Goal: Task Accomplishment & Management: Complete application form

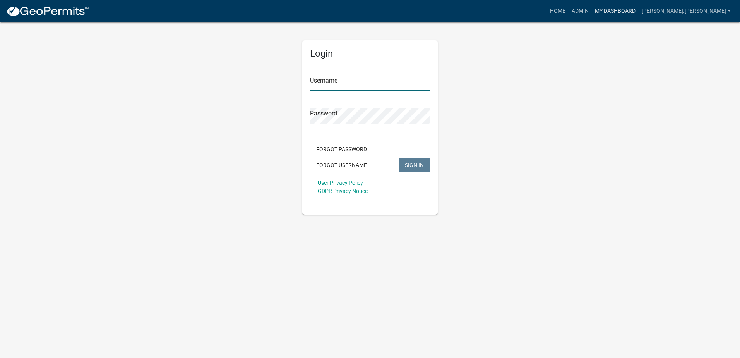
type input "[PERSON_NAME].[PERSON_NAME]"
click at [639, 12] on link "My Dashboard" at bounding box center [615, 11] width 47 height 15
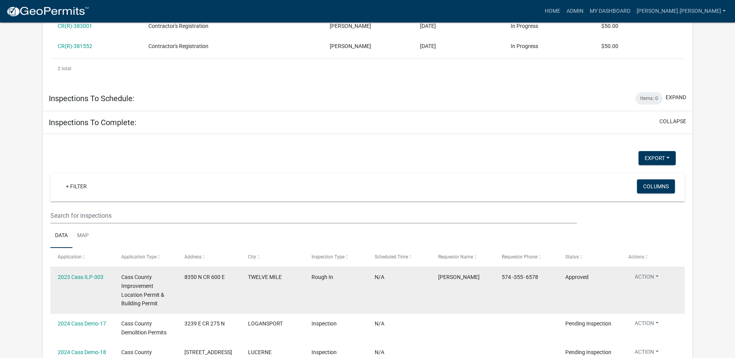
scroll to position [1360, 0]
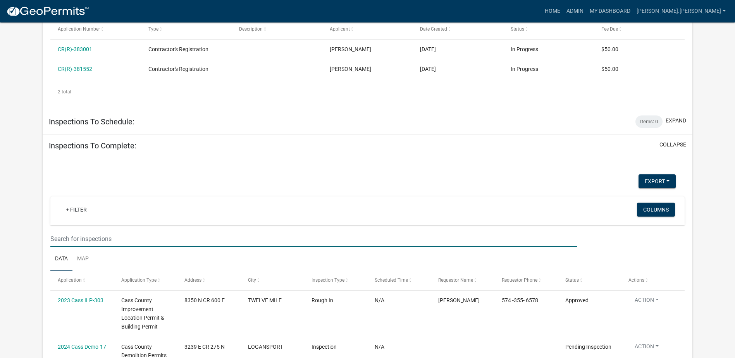
click at [117, 231] on input "text" at bounding box center [313, 239] width 526 height 16
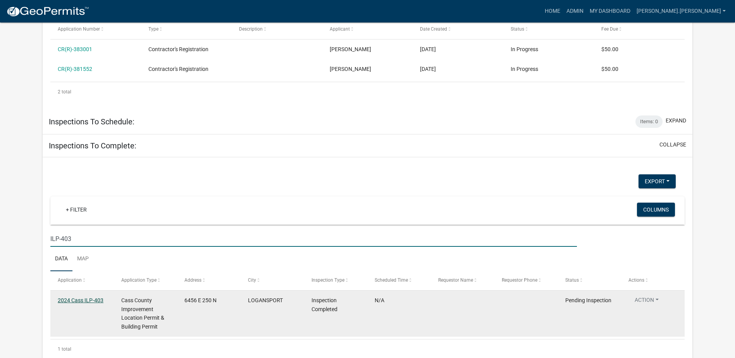
type input "ILP-403"
click at [77, 297] on link "2024 Cass ILP-403" at bounding box center [81, 300] width 46 height 6
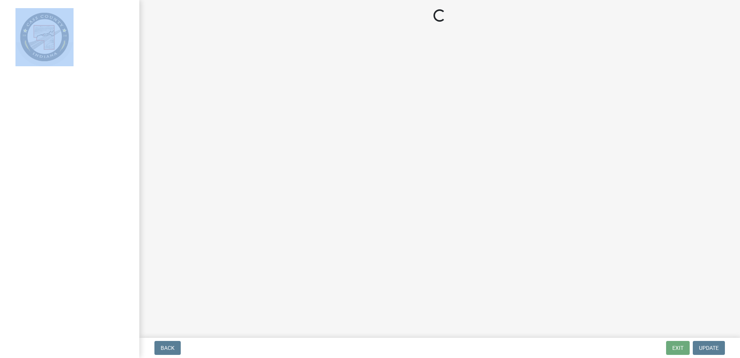
select select "baa4a543-a046-499c-bd40-1ac368eec85c"
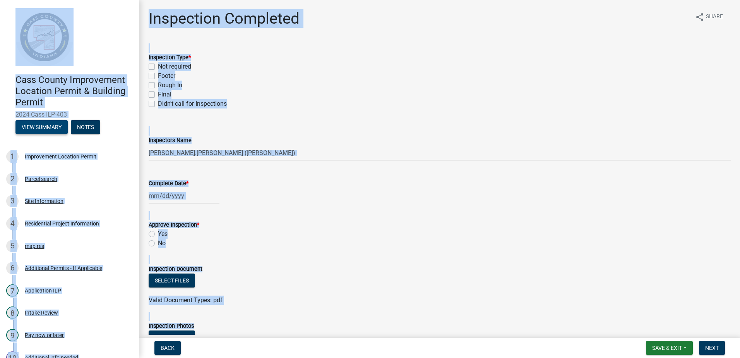
click at [48, 127] on button "View Summary" at bounding box center [41, 127] width 52 height 14
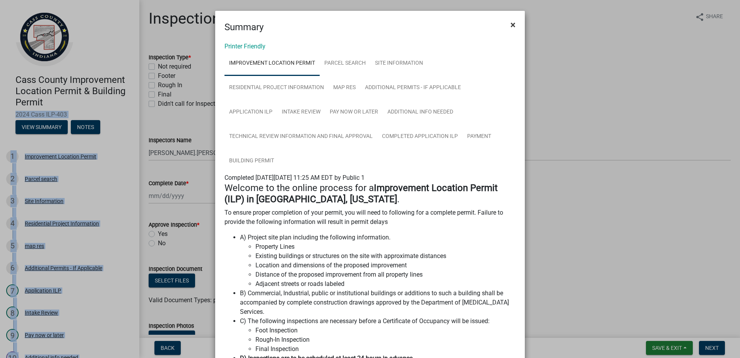
click at [511, 25] on span "×" at bounding box center [513, 24] width 5 height 11
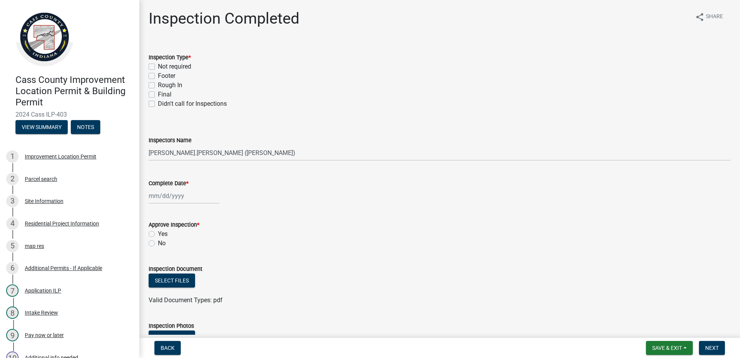
click at [158, 84] on label "Rough In" at bounding box center [170, 85] width 24 height 9
click at [158, 84] on input "Rough In" at bounding box center [160, 83] width 5 height 5
checkbox input "true"
checkbox input "false"
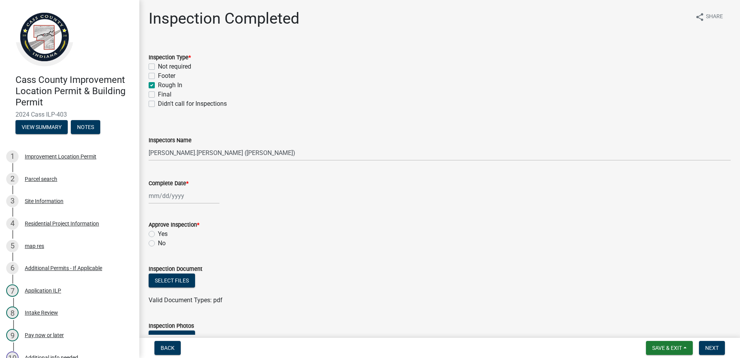
checkbox input "true"
checkbox input "false"
select select "9"
select select "2025"
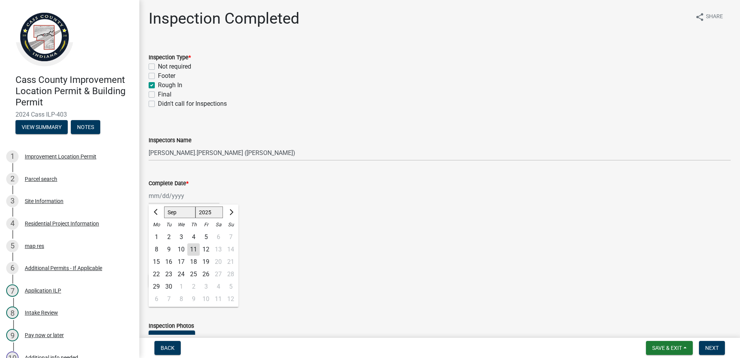
click at [194, 195] on div "Jan Feb Mar Apr May Jun Jul Aug Sep Oct Nov Dec 1525 1526 1527 1528 1529 1530 1…" at bounding box center [184, 196] width 71 height 16
click at [194, 249] on div "11" at bounding box center [193, 249] width 12 height 12
type input "[DATE]"
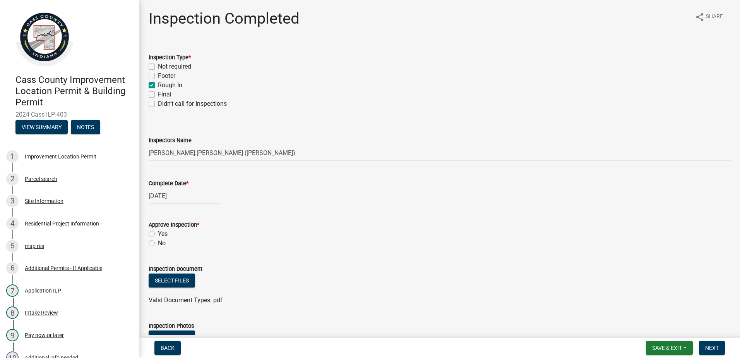
click at [158, 232] on label "Yes" at bounding box center [163, 233] width 10 height 9
click at [158, 232] on input "Yes" at bounding box center [160, 231] width 5 height 5
radio input "true"
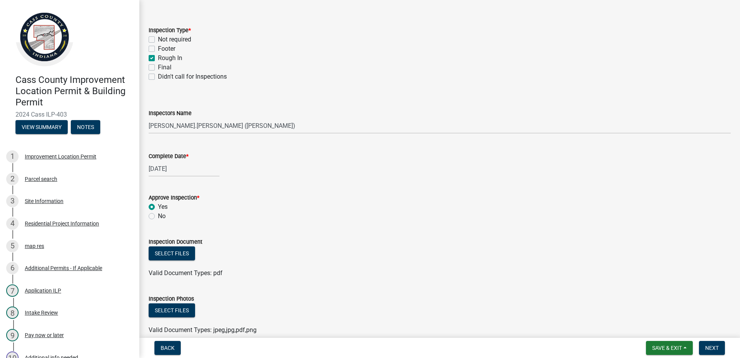
scroll to position [77, 0]
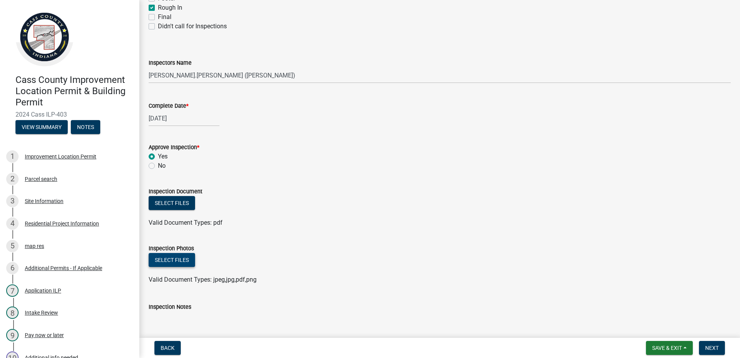
click at [175, 257] on button "Select files" at bounding box center [172, 260] width 46 height 14
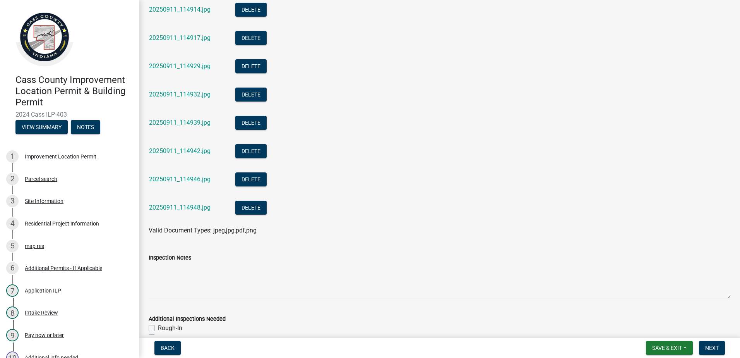
scroll to position [1355, 0]
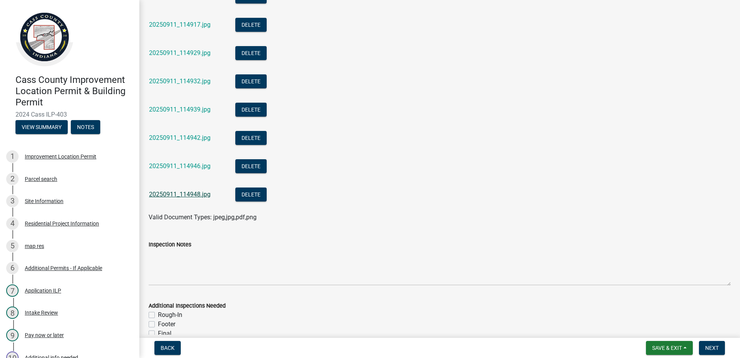
click at [167, 195] on link "20250911_114948.jpg" at bounding box center [180, 194] width 62 height 7
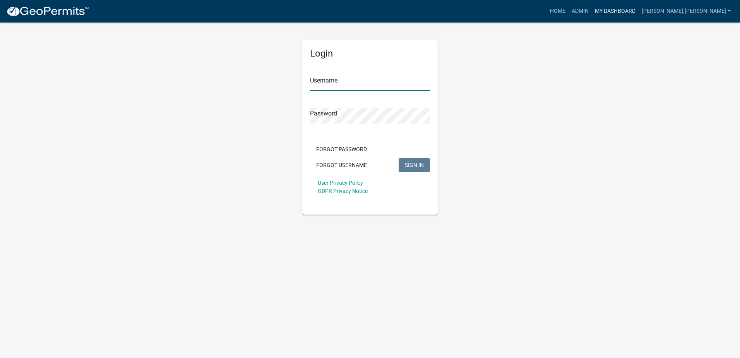
type input "[PERSON_NAME].[PERSON_NAME]"
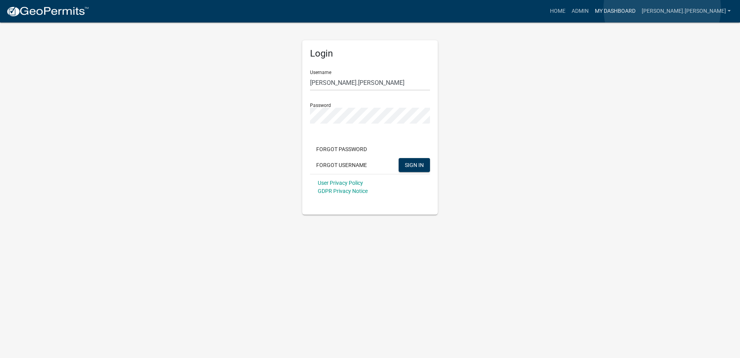
click at [639, 9] on link "My Dashboard" at bounding box center [615, 11] width 47 height 15
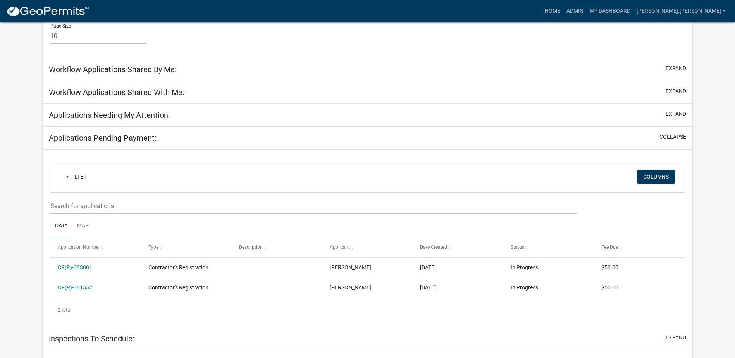
scroll to position [529, 0]
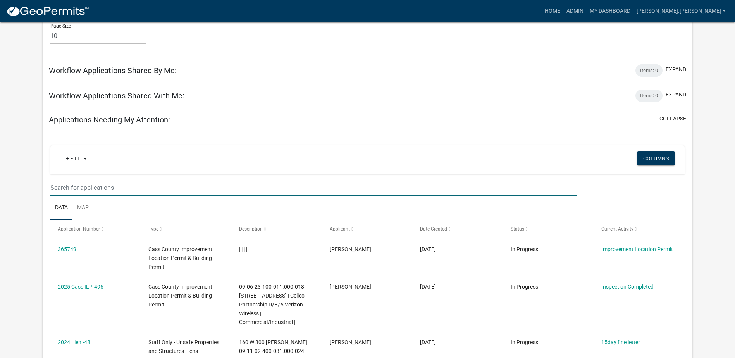
click at [128, 181] on input "text" at bounding box center [313, 188] width 526 height 16
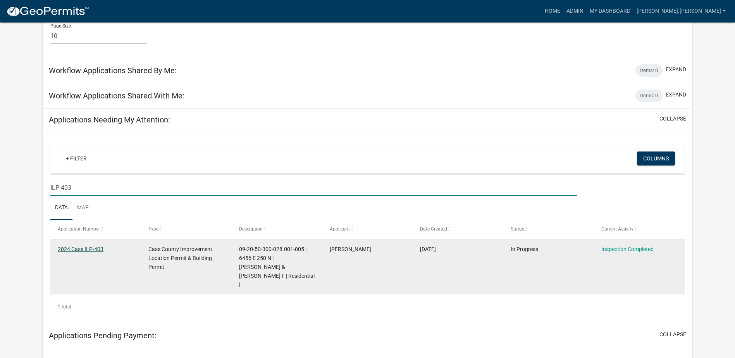
type input "ILP-403"
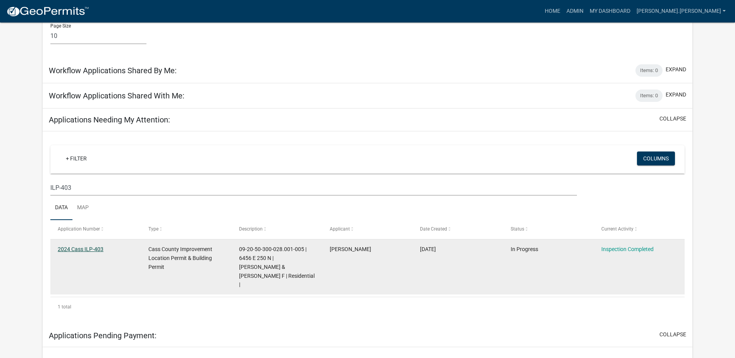
click at [82, 246] on link "2024 Cass ILP-403" at bounding box center [81, 249] width 46 height 6
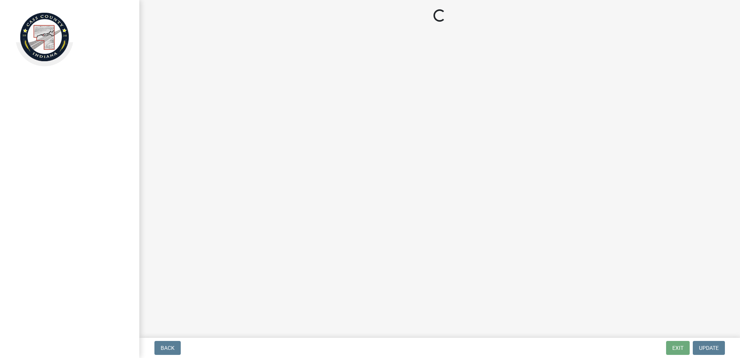
select select "baa4a543-a046-499c-bd40-1ac368eec85c"
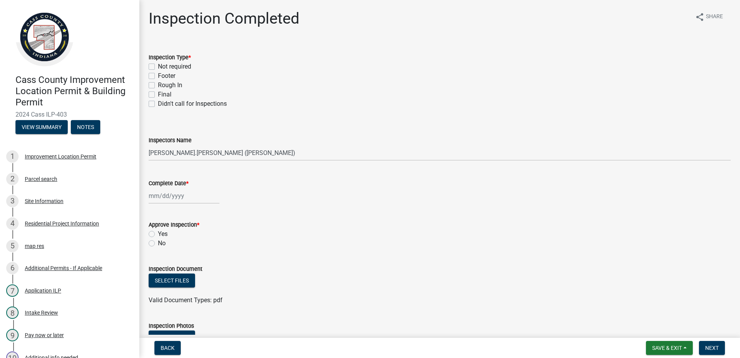
click at [158, 85] on label "Rough In" at bounding box center [170, 85] width 24 height 9
click at [158, 85] on input "Rough In" at bounding box center [160, 83] width 5 height 5
checkbox input "true"
checkbox input "false"
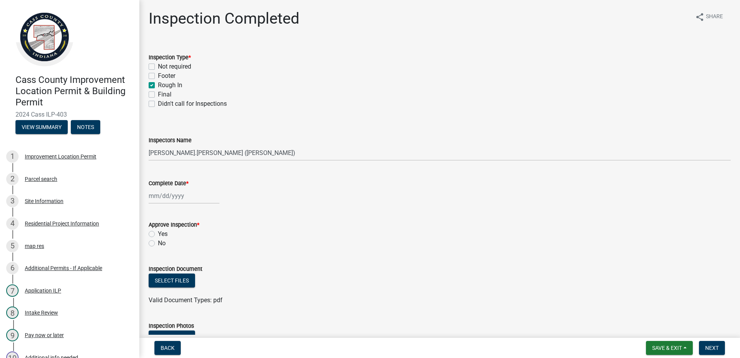
checkbox input "true"
checkbox input "false"
click at [194, 194] on div at bounding box center [184, 196] width 71 height 16
select select "9"
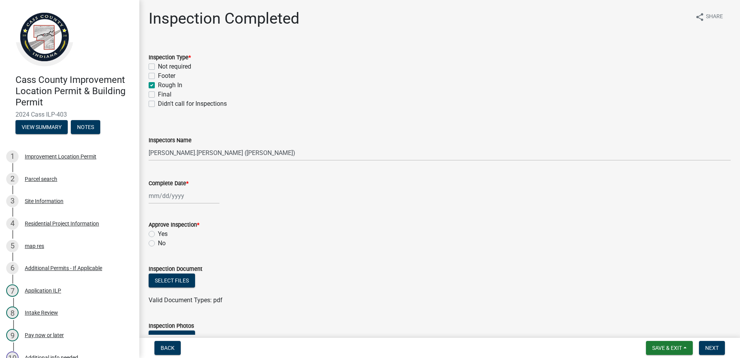
select select "2025"
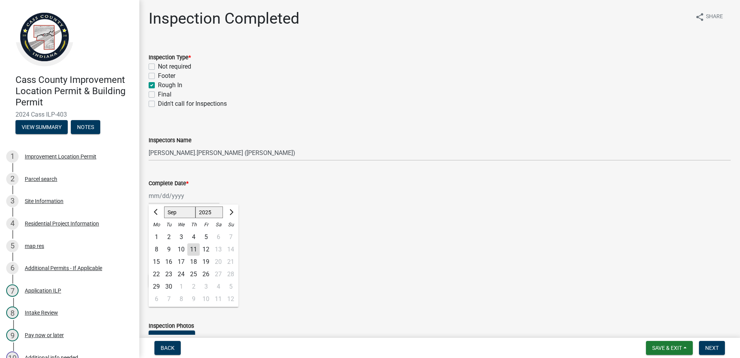
click at [194, 249] on div "11" at bounding box center [193, 249] width 12 height 12
type input "[DATE]"
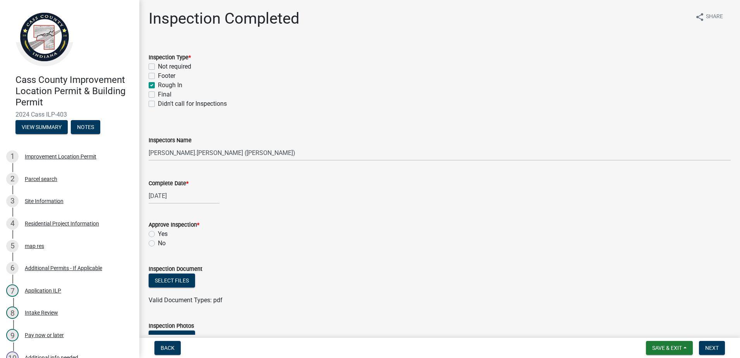
click at [158, 234] on label "Yes" at bounding box center [163, 233] width 10 height 9
click at [158, 234] on input "Yes" at bounding box center [160, 231] width 5 height 5
radio input "true"
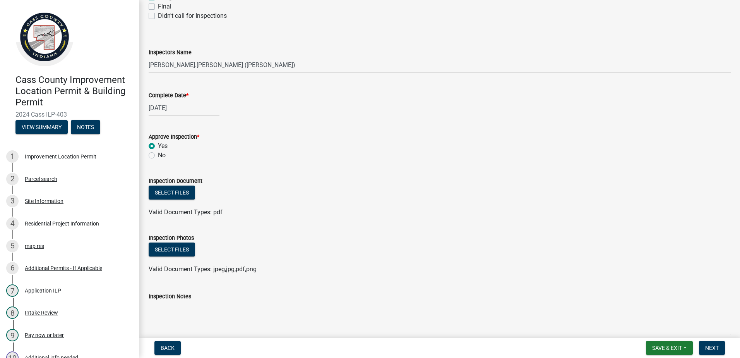
scroll to position [116, 0]
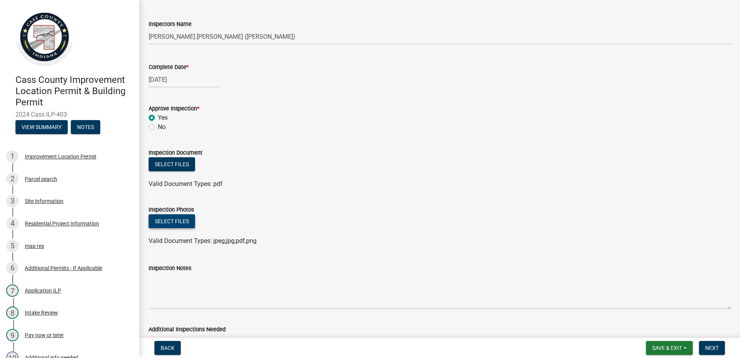
click at [174, 223] on button "Select files" at bounding box center [172, 221] width 46 height 14
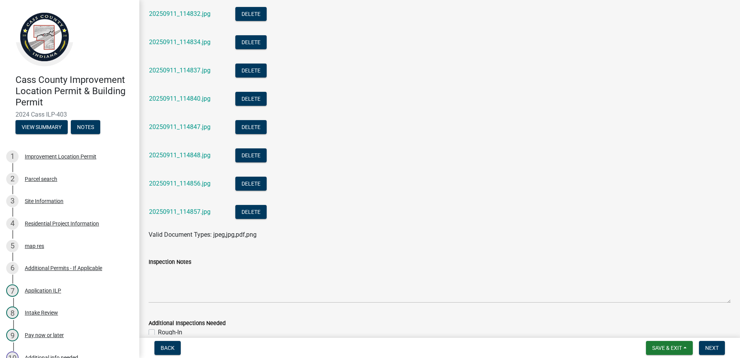
scroll to position [1535, 0]
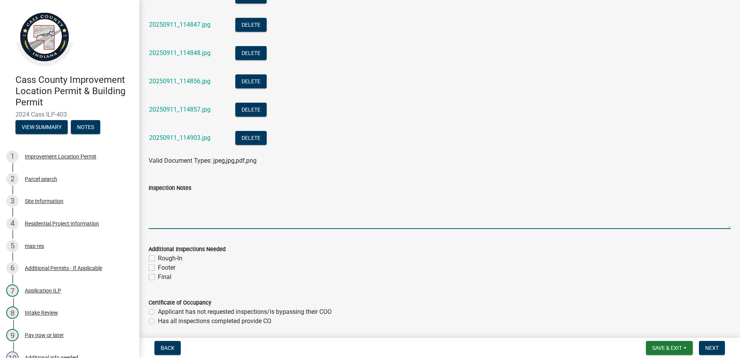
click at [170, 215] on textarea "Inspection Notes" at bounding box center [440, 210] width 582 height 36
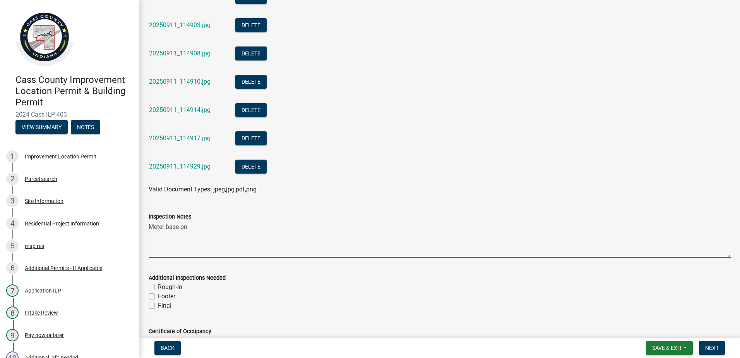
scroll to position [1651, 0]
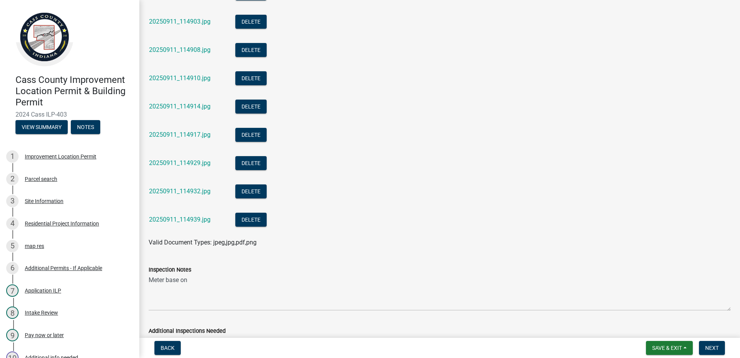
drag, startPoint x: 194, startPoint y: 251, endPoint x: 195, endPoint y: 263, distance: 11.7
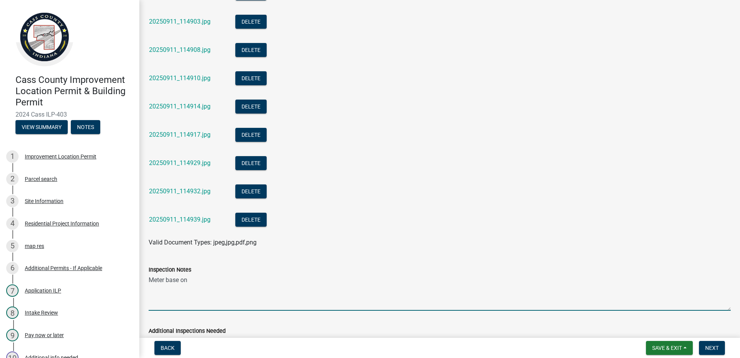
click at [192, 285] on textarea "Meter base on" at bounding box center [440, 292] width 582 height 36
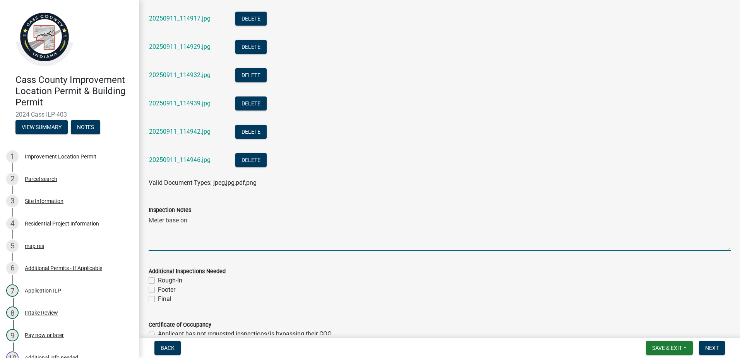
scroll to position [1362, 0]
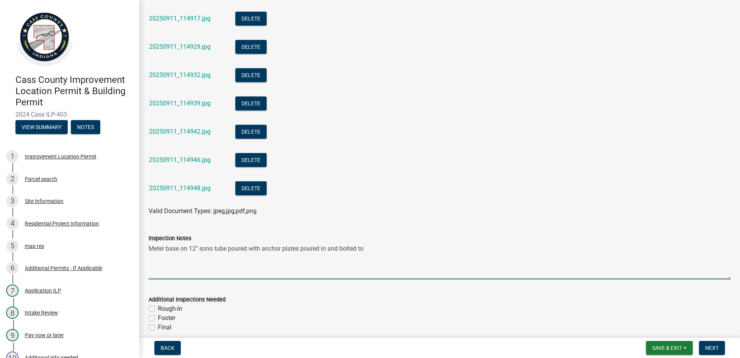
click at [368, 249] on textarea "Meter base on 12" sono tube poured with anchor plates poured in and bolted to" at bounding box center [440, 261] width 582 height 36
click at [459, 249] on textarea "Meter base on 12" sono tube poured with anchor plates poured in and bolted to p…" at bounding box center [440, 261] width 582 height 36
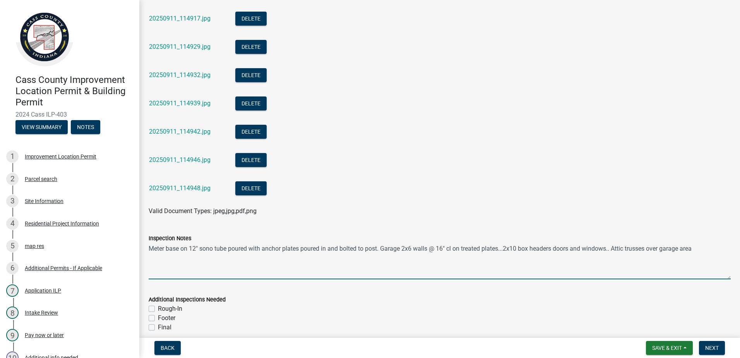
click at [699, 248] on textarea "Meter base on 12" sono tube poured with anchor plates poured in and bolted to p…" at bounding box center [440, 261] width 582 height 36
click at [651, 249] on textarea "Meter base on 12" sono tube poured with anchor plates poured in and bolted to p…" at bounding box center [440, 261] width 582 height 36
drag, startPoint x: 228, startPoint y: 256, endPoint x: 238, endPoint y: 263, distance: 12.5
click at [229, 256] on textarea "Meter base on 12" sono tube poured with anchor plates poured in and bolted to p…" at bounding box center [440, 261] width 582 height 36
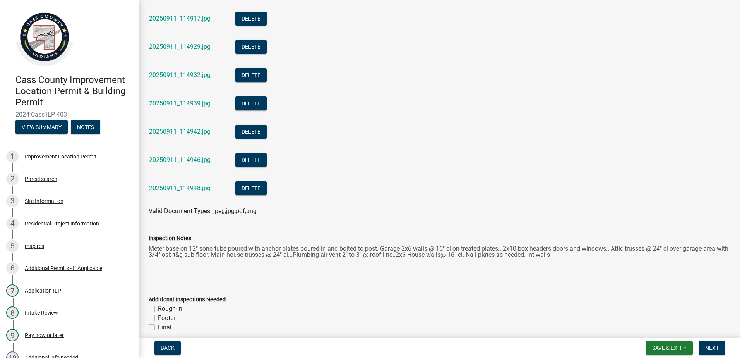
click at [552, 255] on textarea "Meter base on 12" sono tube poured with anchor plates poured in and bolted to p…" at bounding box center [440, 261] width 582 height 36
click at [581, 256] on textarea "Meter base on 12" sono tube poured with anchor plates poured in and bolted to p…" at bounding box center [440, 261] width 582 height 36
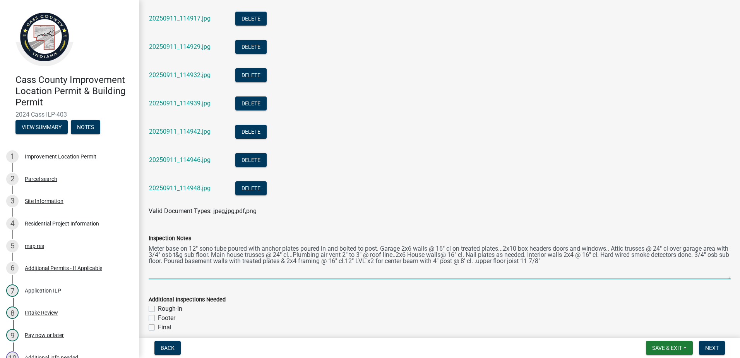
click at [584, 262] on textarea "Meter base on 12" sono tube poured with anchor plates poured in and bolted to p…" at bounding box center [440, 261] width 582 height 36
click at [636, 261] on textarea "Meter base on 12" sono tube poured with anchor plates poured in and bolted to p…" at bounding box center [440, 261] width 582 height 36
click at [716, 262] on textarea "Meter base on 12" sono tube poured with anchor plates poured in and bolted to p…" at bounding box center [440, 261] width 582 height 36
drag, startPoint x: 251, startPoint y: 268, endPoint x: 264, endPoint y: 287, distance: 23.1
click at [251, 268] on textarea "Meter base on 12" sono tube poured with anchor plates poured in and bolted to p…" at bounding box center [440, 261] width 582 height 36
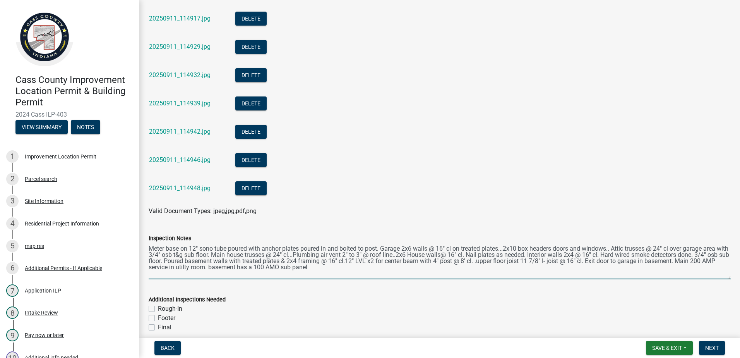
click at [353, 267] on textarea "Meter base on 12" sono tube poured with anchor plates poured in and bolted to p…" at bounding box center [440, 261] width 582 height 36
click at [323, 267] on textarea "Meter base on 12" sono tube poured with anchor plates poured in and bolted to p…" at bounding box center [440, 261] width 582 height 36
click at [322, 267] on textarea "Meter base on 12" sono tube poured with anchor plates poured in and bolted to p…" at bounding box center [440, 261] width 582 height 36
click at [352, 268] on textarea "Meter base on 12" sono tube poured with anchor plates poured in and bolted to p…" at bounding box center [440, 261] width 582 height 36
click at [373, 268] on textarea "Meter base on 12" sono tube poured with anchor plates poured in and bolted to p…" at bounding box center [440, 261] width 582 height 36
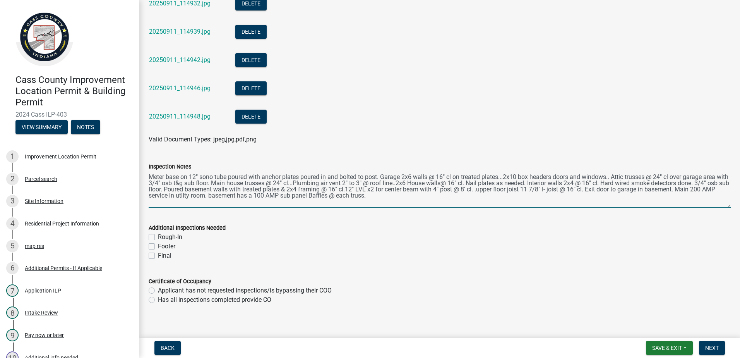
scroll to position [1439, 0]
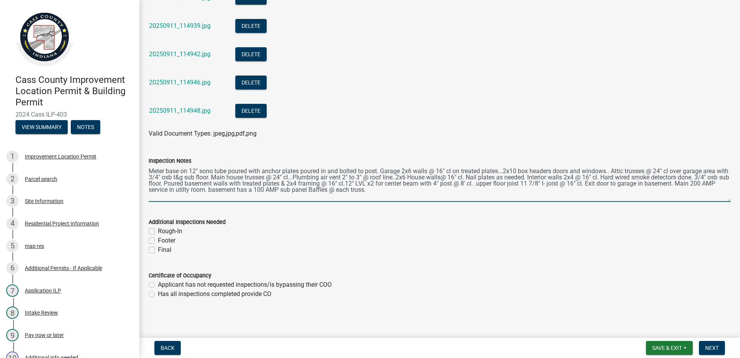
type textarea "Meter base on 12" sono tube poured with anchor plates poured in and bolted to p…"
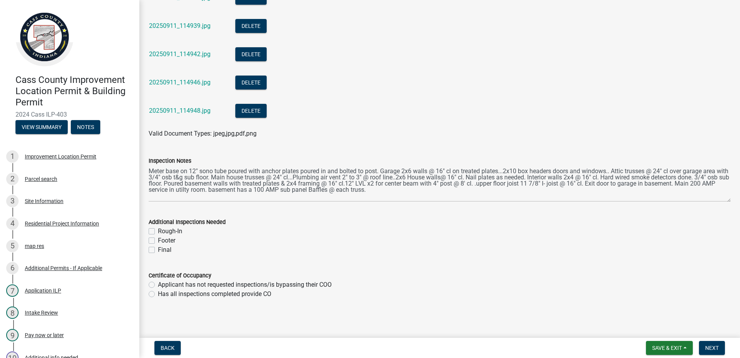
click at [158, 240] on label "Footer" at bounding box center [166, 240] width 17 height 9
click at [158, 240] on input "Footer" at bounding box center [160, 238] width 5 height 5
checkbox input "true"
checkbox input "false"
checkbox input "true"
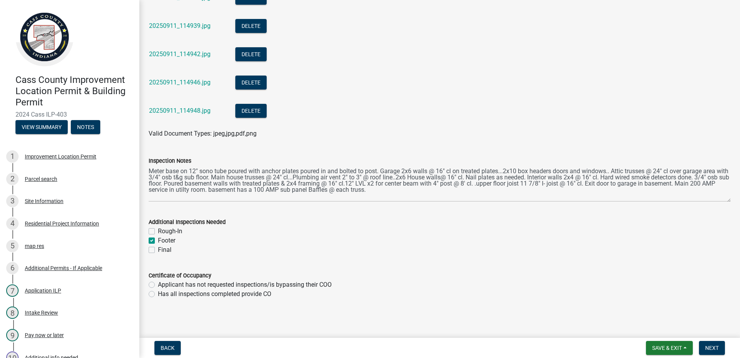
checkbox input "false"
click at [708, 345] on span "Next" at bounding box center [713, 348] width 14 height 6
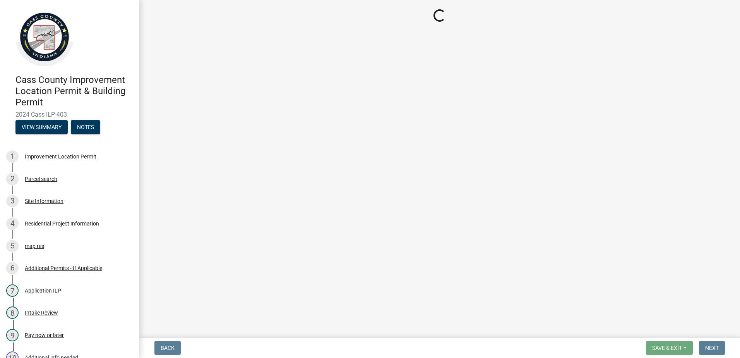
select select "baa4a543-a046-499c-bd40-1ac368eec85c"
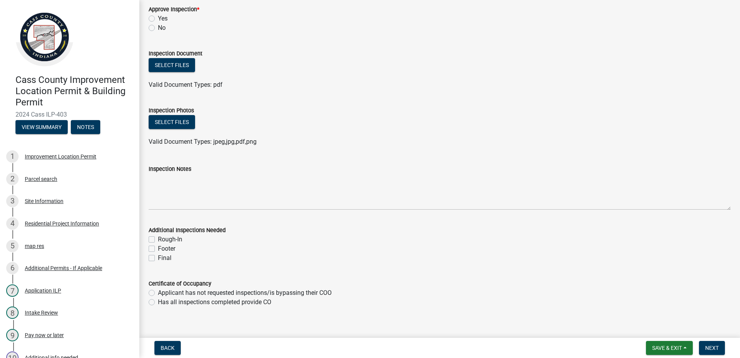
scroll to position [225, 0]
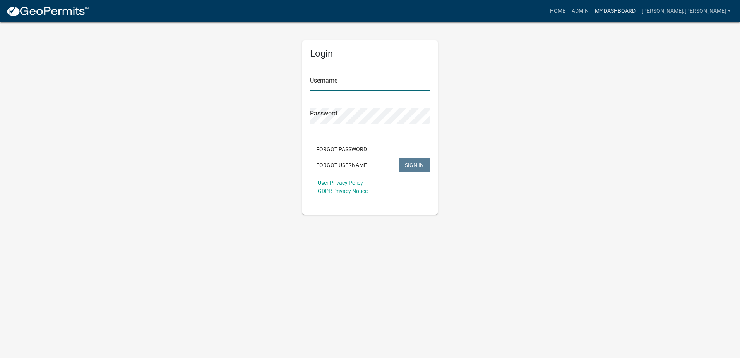
type input "[PERSON_NAME].[PERSON_NAME]"
click at [639, 10] on link "My Dashboard" at bounding box center [615, 11] width 47 height 15
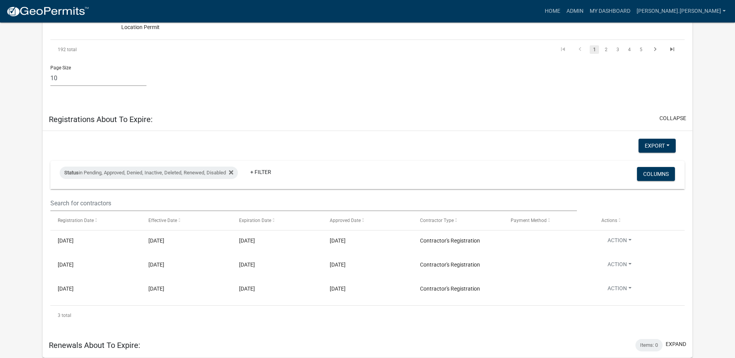
scroll to position [1321, 0]
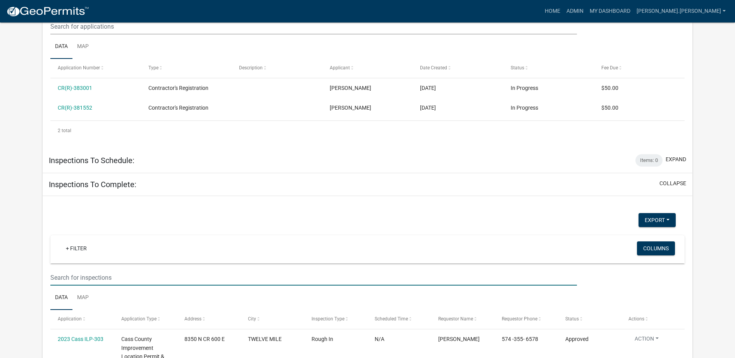
click at [129, 270] on input "text" at bounding box center [313, 278] width 526 height 16
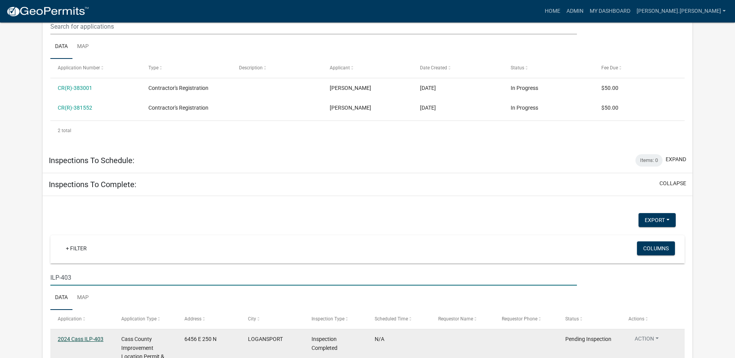
type input "ILP-403"
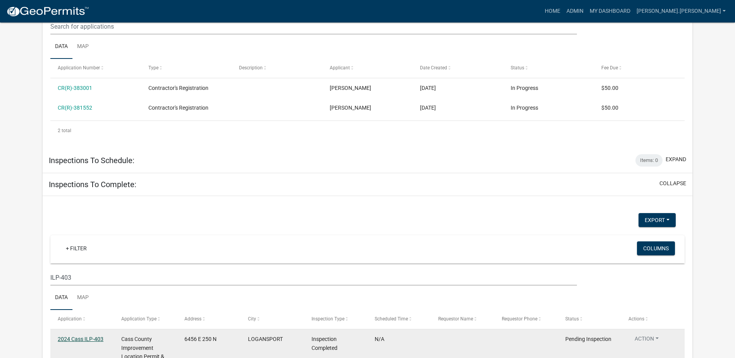
click at [89, 336] on link "2024 Cass ILP-403" at bounding box center [81, 339] width 46 height 6
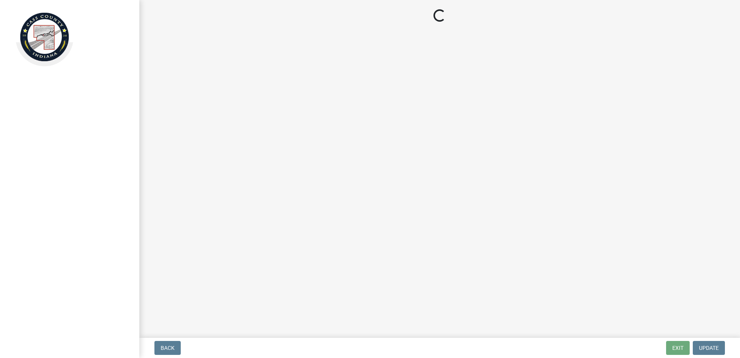
select select "baa4a543-a046-499c-bd40-1ac368eec85c"
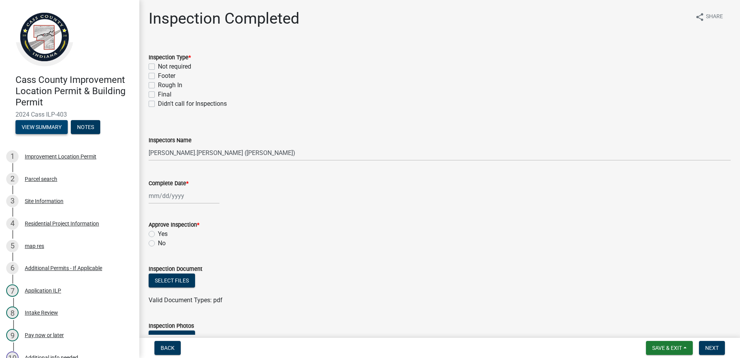
click at [35, 128] on button "View Summary" at bounding box center [41, 127] width 52 height 14
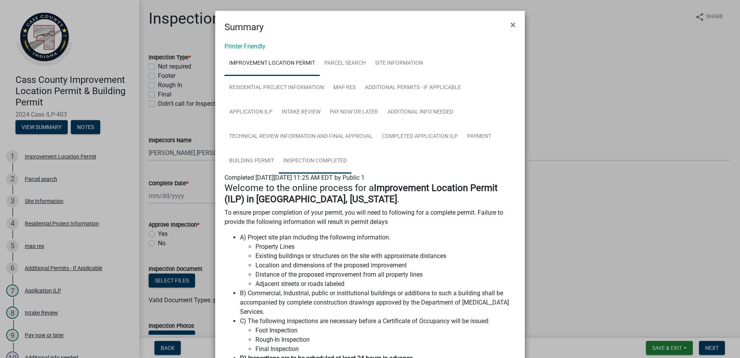
click at [305, 160] on link "Inspection Completed" at bounding box center [315, 161] width 73 height 25
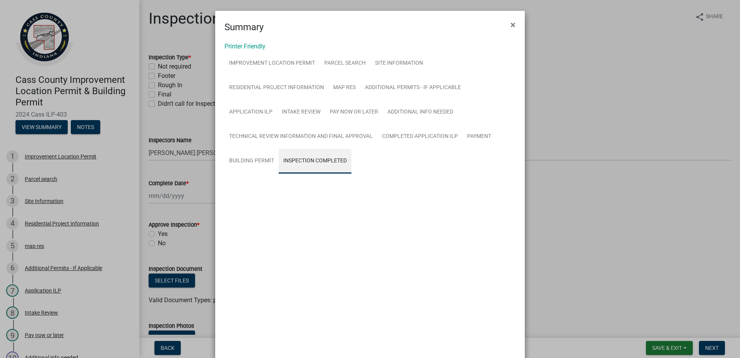
click at [305, 160] on link "Inspection Completed" at bounding box center [315, 161] width 73 height 25
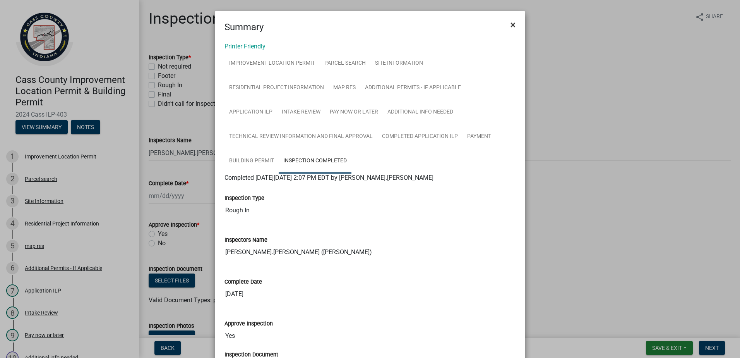
click at [512, 24] on span "×" at bounding box center [513, 24] width 5 height 11
